Goal: Check status: Check status

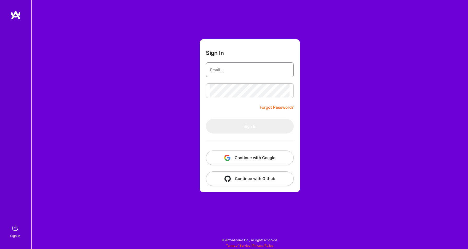
type input "[PERSON_NAME][EMAIL_ADDRESS][PERSON_NAME][DOMAIN_NAME]"
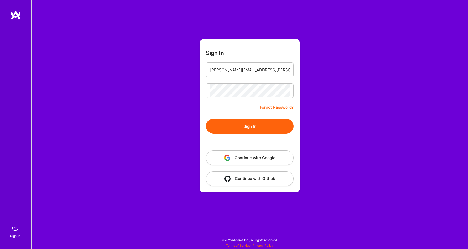
click at [248, 126] on button "Sign In" at bounding box center [250, 126] width 88 height 15
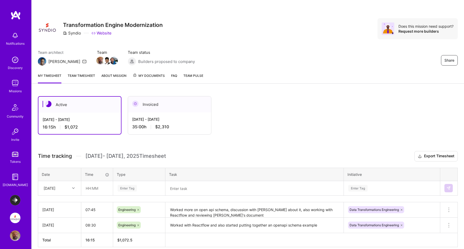
click at [13, 200] on img at bounding box center [15, 200] width 10 height 10
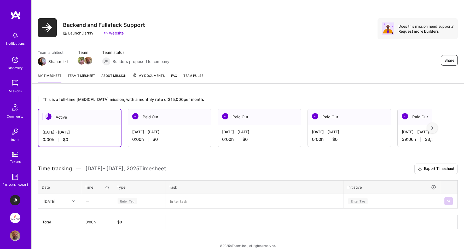
scroll to position [5, 0]
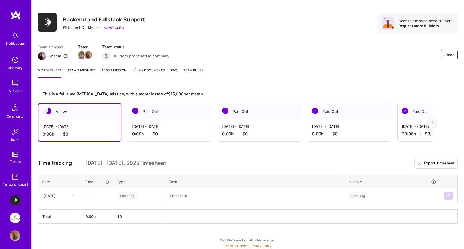
click at [178, 124] on div "[DATE] - [DATE]" at bounding box center [169, 126] width 75 height 5
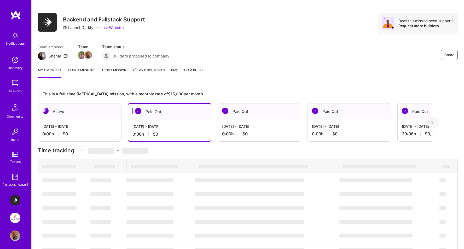
scroll to position [5, 0]
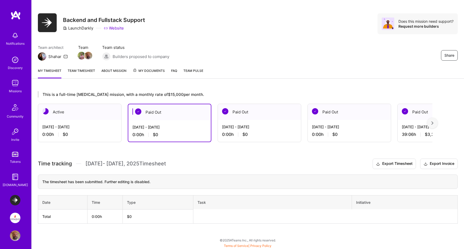
click at [260, 127] on div "[DATE] - [DATE]" at bounding box center [259, 126] width 75 height 5
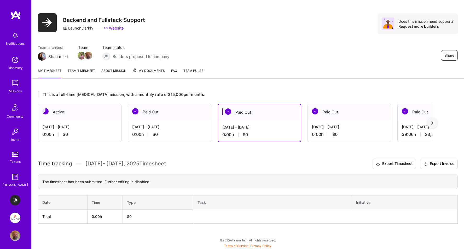
click at [81, 71] on link "Team timesheet" at bounding box center [81, 73] width 27 height 10
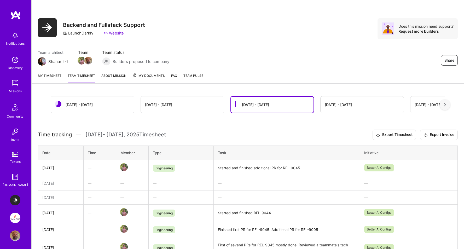
click at [181, 103] on div "[DATE] - [DATE]" at bounding box center [182, 104] width 83 height 16
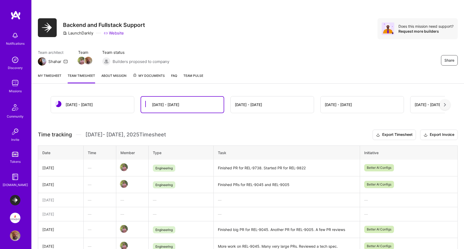
click at [100, 102] on div "[DATE] - [DATE]" at bounding box center [92, 104] width 83 height 16
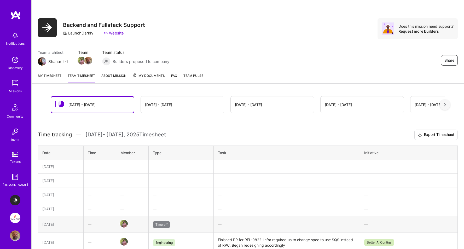
scroll to position [43, 0]
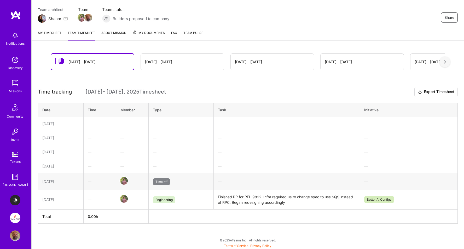
click at [49, 33] on link "My timesheet" at bounding box center [50, 35] width 24 height 10
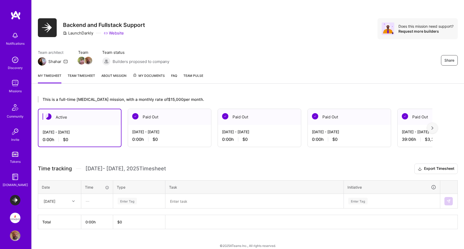
click at [15, 217] on img at bounding box center [15, 218] width 10 height 10
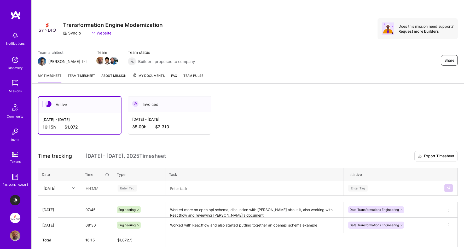
click at [86, 76] on link "Team timesheet" at bounding box center [81, 78] width 27 height 10
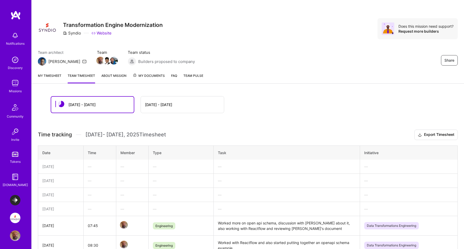
click at [189, 104] on div "[DATE] - [DATE]" at bounding box center [182, 104] width 83 height 16
